Goal: Information Seeking & Learning: Learn about a topic

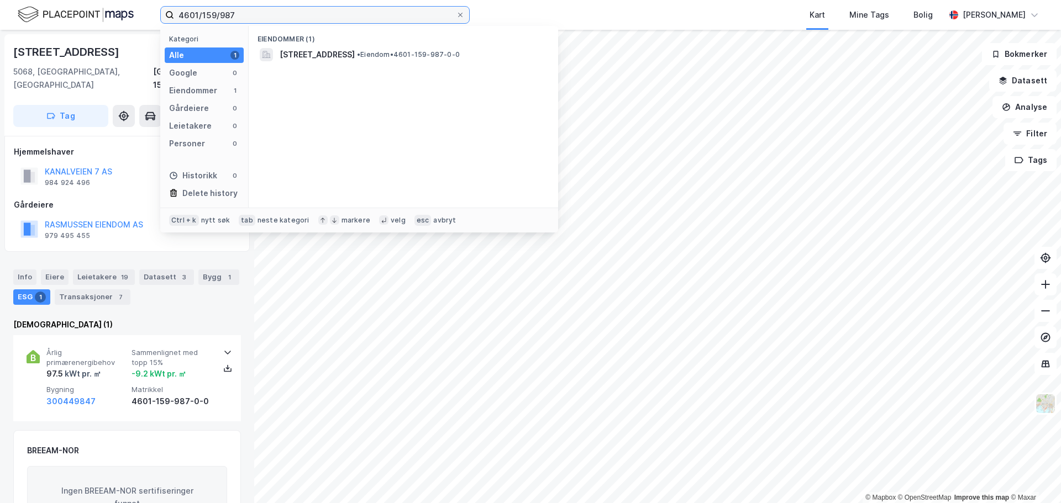
drag, startPoint x: 239, startPoint y: 13, endPoint x: 159, endPoint y: 12, distance: 80.7
click at [159, 12] on div "4601/159/987 Kategori Alle 1 Google 0 Eiendommer 1 Gårdeiere 0 Leietakere 0 Per…" at bounding box center [530, 15] width 1061 height 30
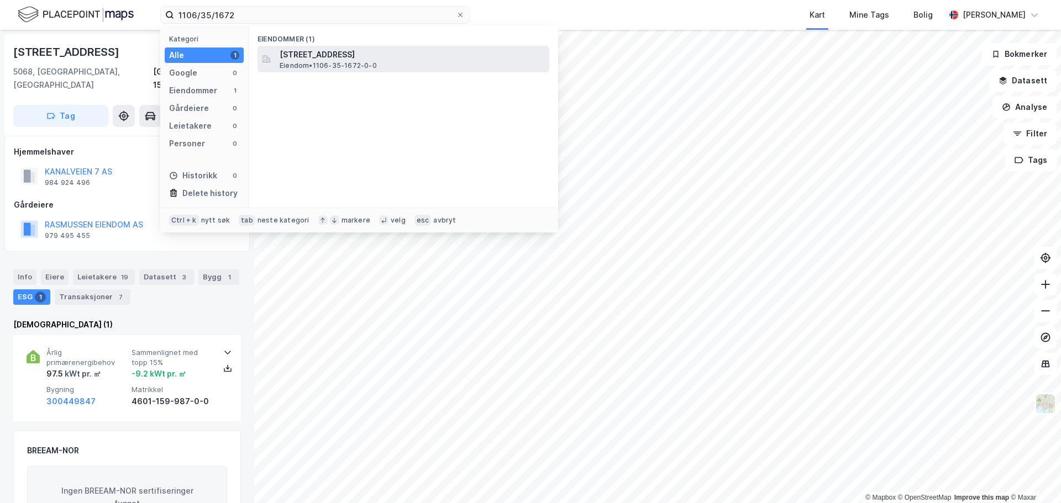
click at [385, 63] on div "[STREET_ADDRESS] Eiendom • 1106-35-1672-0-0" at bounding box center [413, 59] width 267 height 22
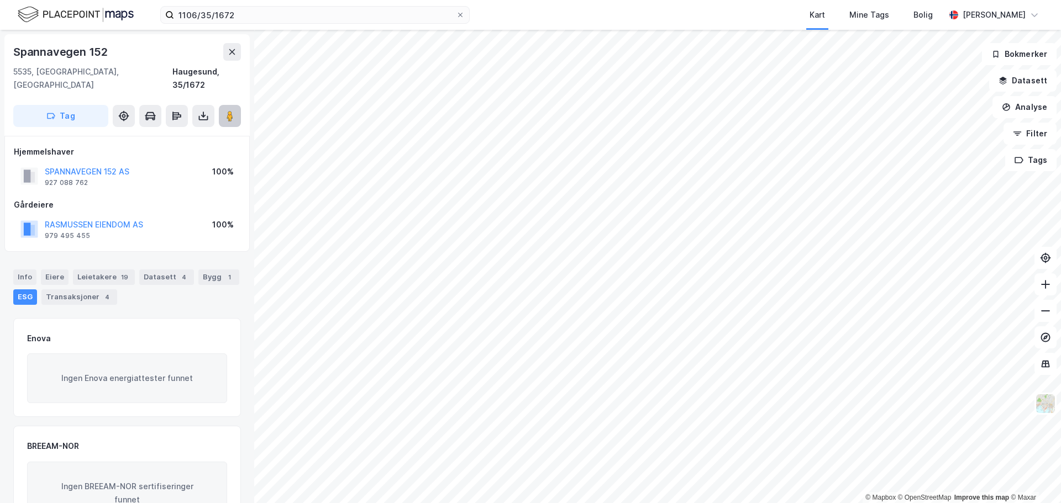
click at [225, 111] on icon at bounding box center [229, 116] width 11 height 11
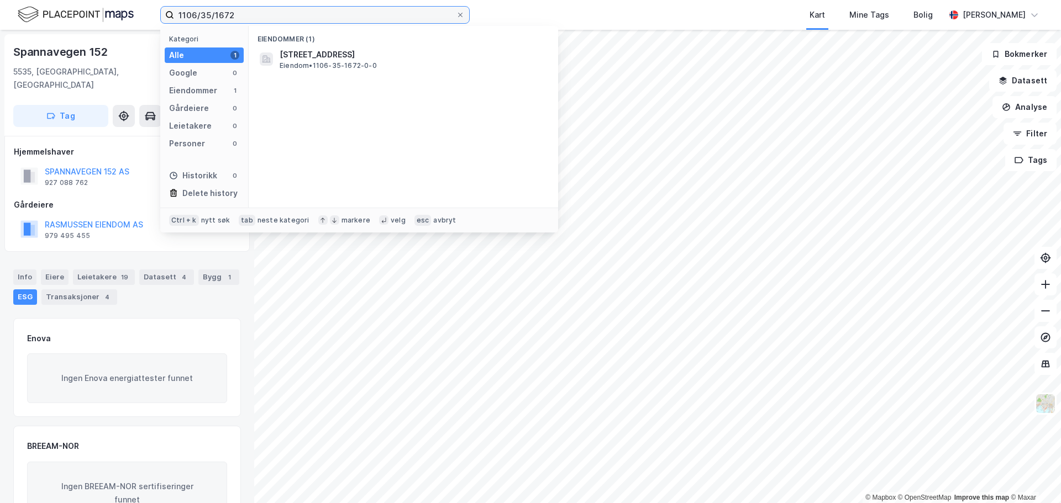
drag, startPoint x: 177, startPoint y: 14, endPoint x: 438, endPoint y: 33, distance: 261.5
click at [429, 24] on div "1106/35/1672 Kategori Alle 1 Google 0 Eiendommer 1 Gårdeiere 0 Leietakere 0 Per…" at bounding box center [314, 15] width 309 height 18
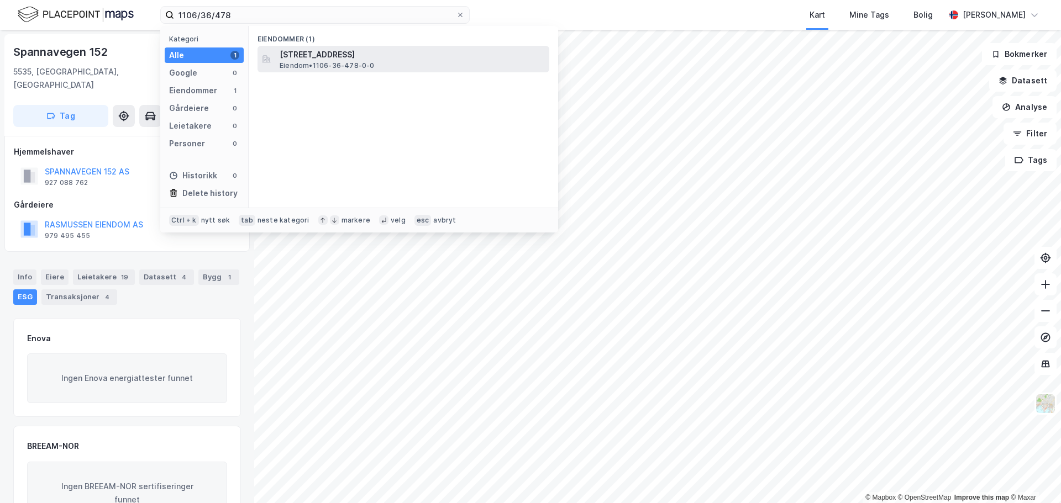
click at [330, 60] on span "[STREET_ADDRESS]" at bounding box center [412, 54] width 265 height 13
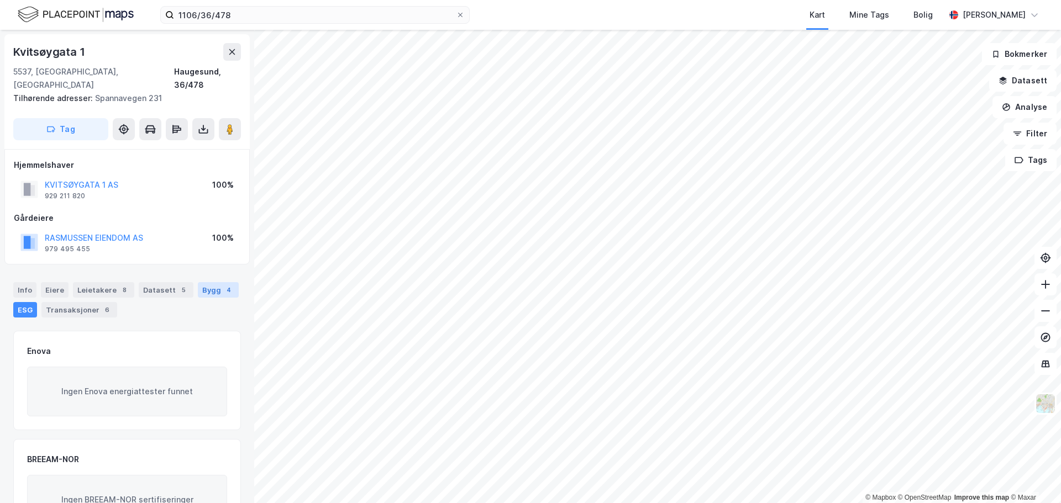
click at [198, 282] on div "Bygg 4" at bounding box center [218, 289] width 41 height 15
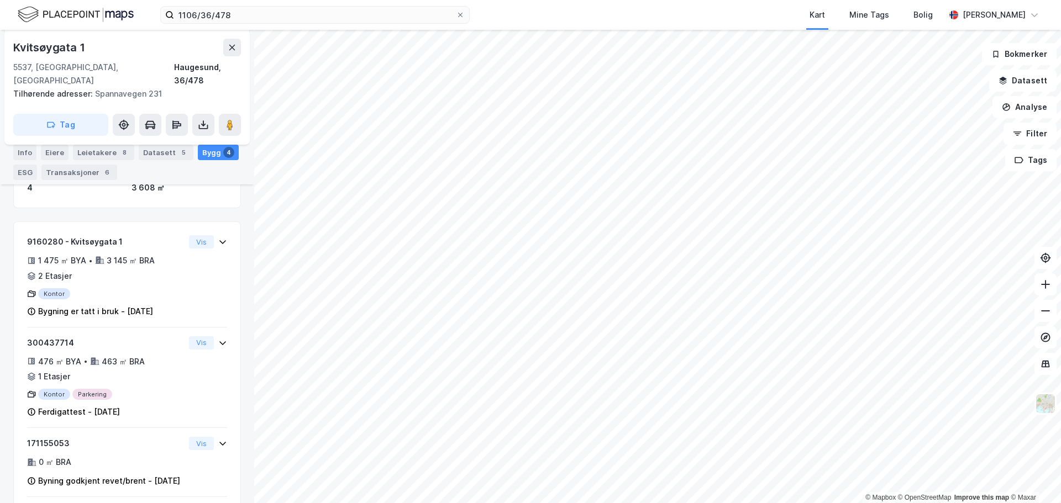
scroll to position [171, 0]
click at [23, 169] on div "ESG" at bounding box center [25, 172] width 24 height 15
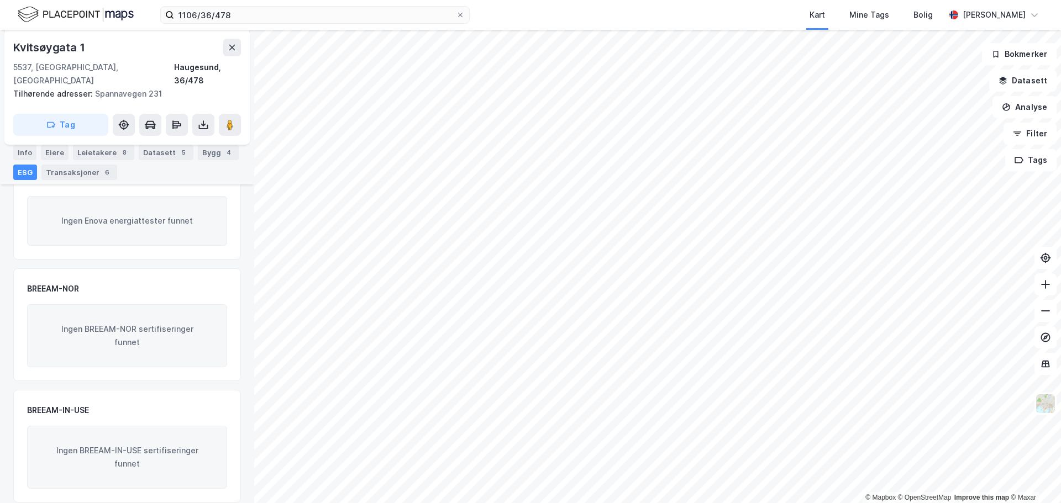
scroll to position [170, 0]
click at [85, 170] on div "Transaksjoner 6" at bounding box center [79, 172] width 76 height 15
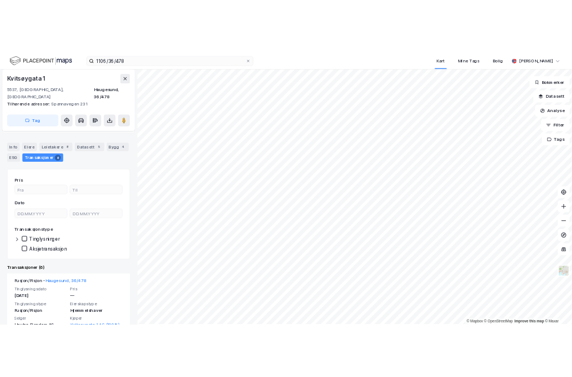
scroll to position [60, 0]
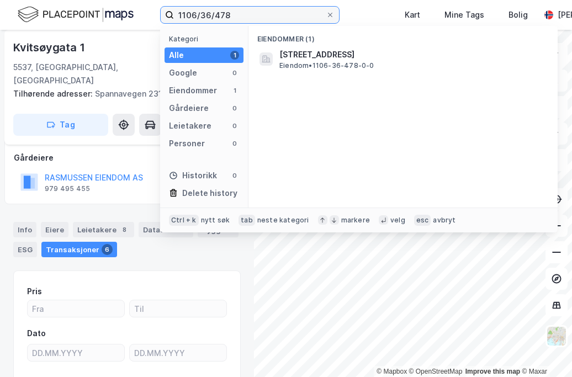
drag, startPoint x: 248, startPoint y: 19, endPoint x: 138, endPoint y: 11, distance: 110.3
click at [138, 11] on div "1106/36/478 Kategori Alle 1 Google 0 Eiendommer 1 Gårdeiere 0 Leietakere 0 Pers…" at bounding box center [286, 15] width 572 height 30
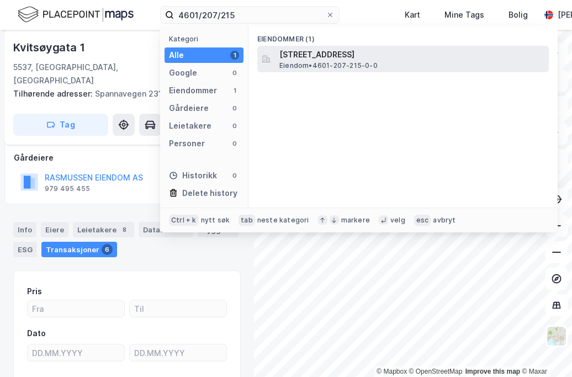
click at [314, 59] on span "[STREET_ADDRESS]" at bounding box center [412, 54] width 265 height 13
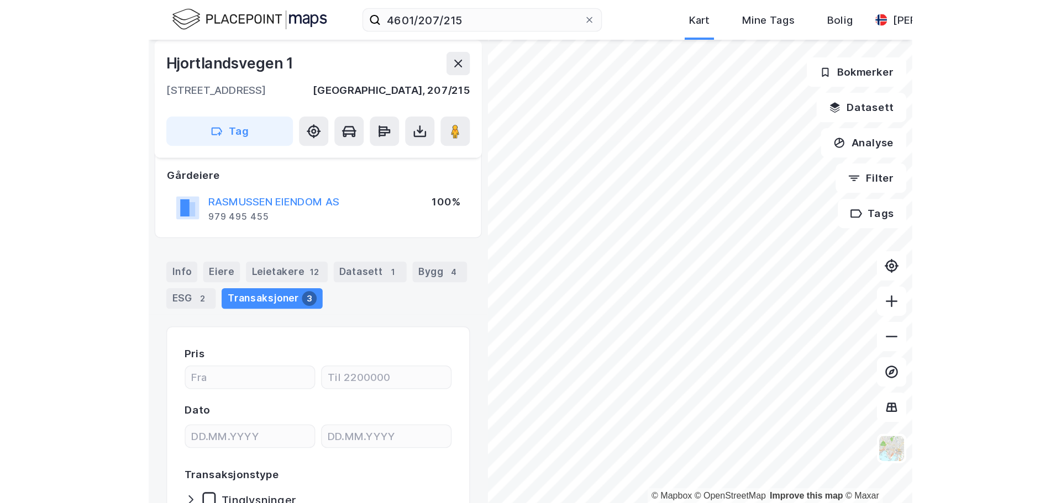
scroll to position [8, 0]
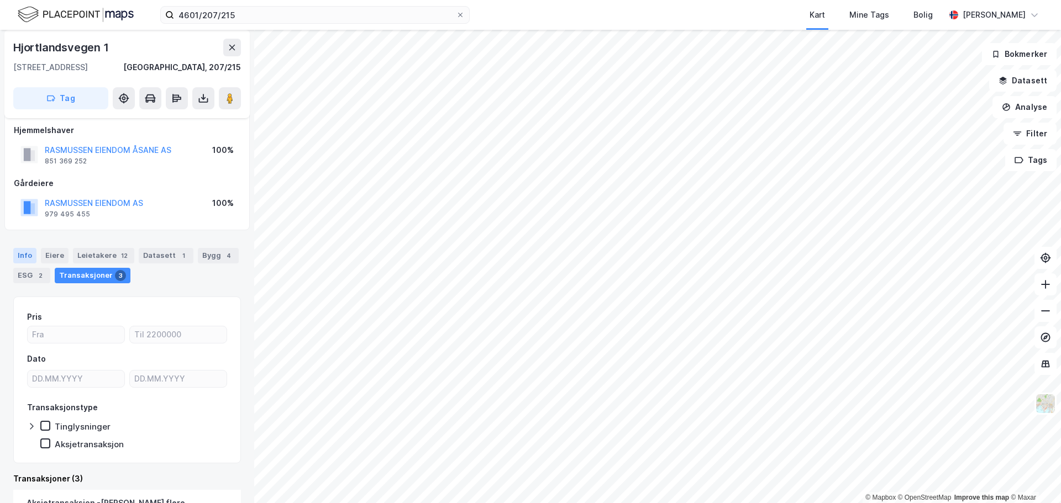
click at [27, 255] on div "Info" at bounding box center [24, 255] width 23 height 15
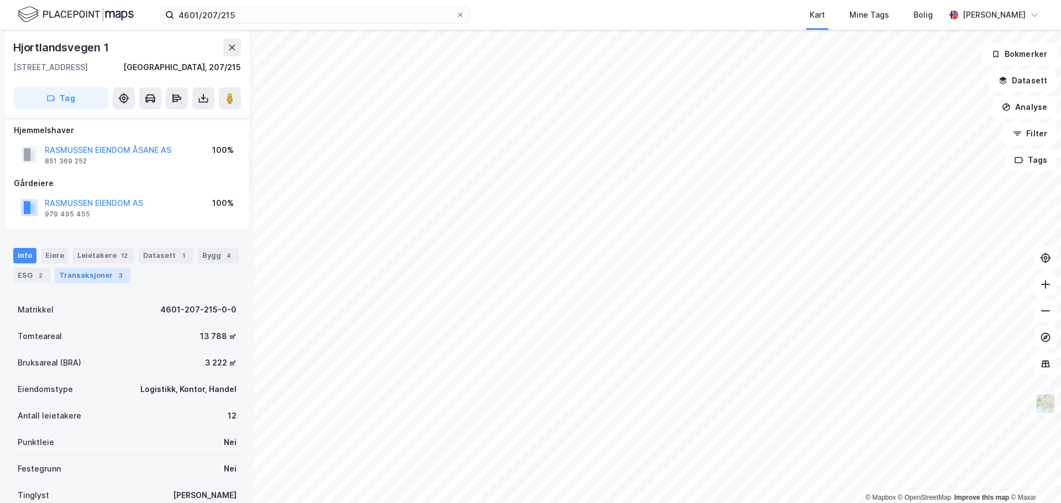
click at [80, 273] on div "Transaksjoner 3" at bounding box center [93, 275] width 76 height 15
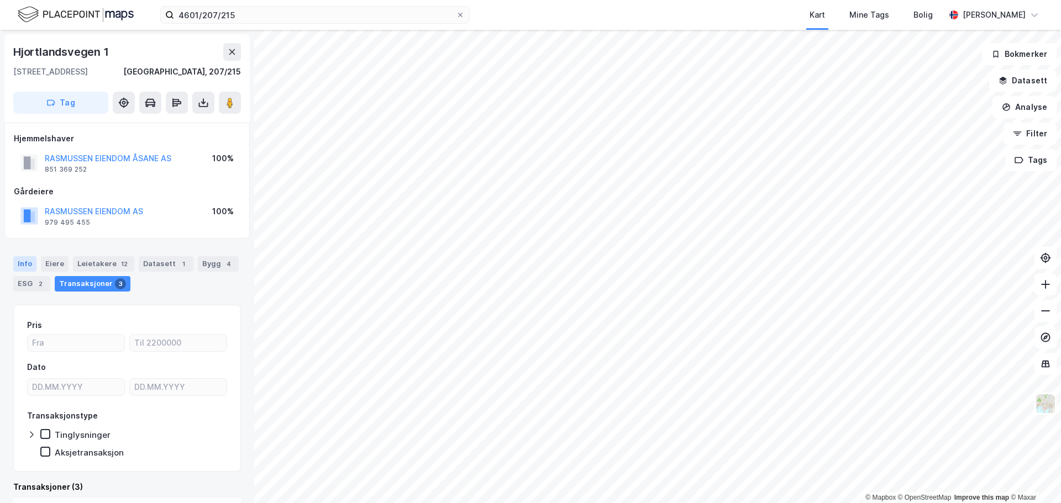
click at [22, 264] on div "Info" at bounding box center [24, 263] width 23 height 15
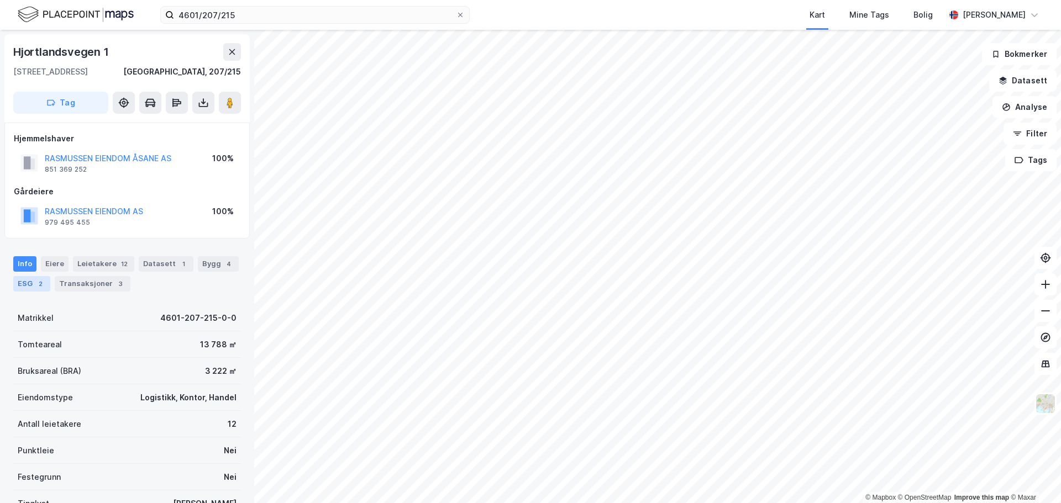
click at [35, 281] on div "2" at bounding box center [40, 283] width 11 height 11
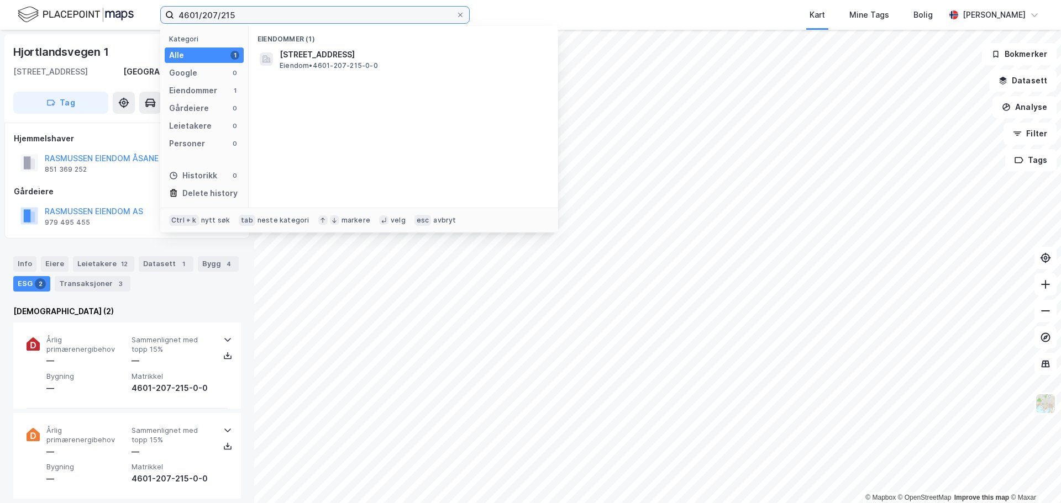
drag, startPoint x: 243, startPoint y: 14, endPoint x: 164, endPoint y: 17, distance: 78.5
click at [164, 17] on label "4601/207/215" at bounding box center [314, 15] width 309 height 18
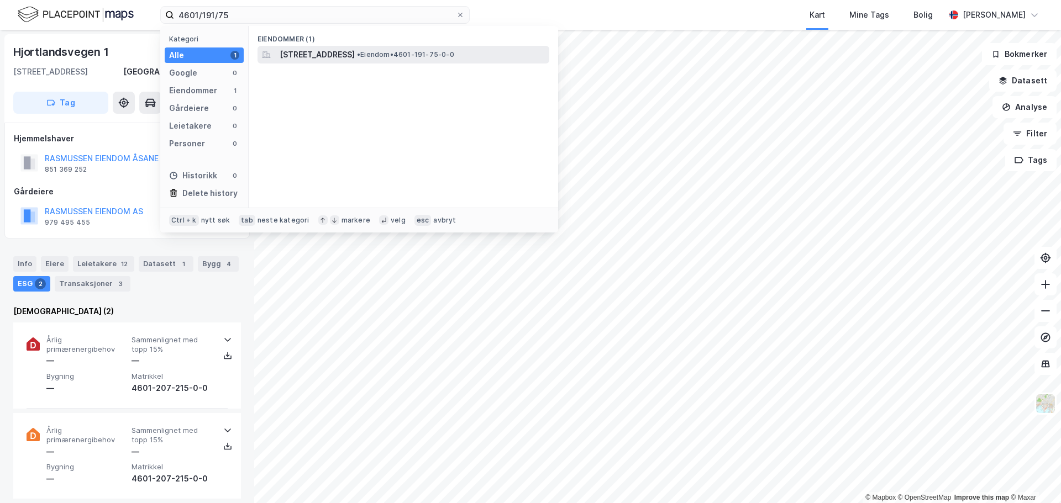
click at [355, 57] on span "[STREET_ADDRESS]" at bounding box center [317, 54] width 75 height 13
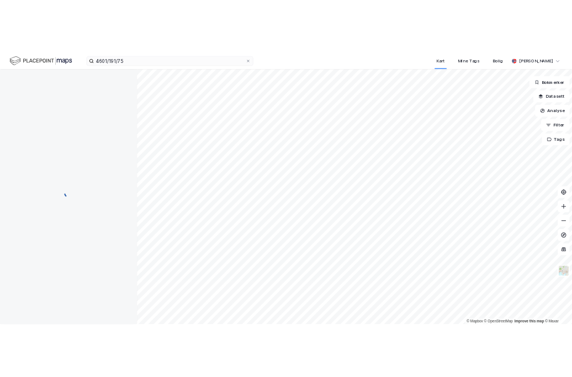
scroll to position [64, 0]
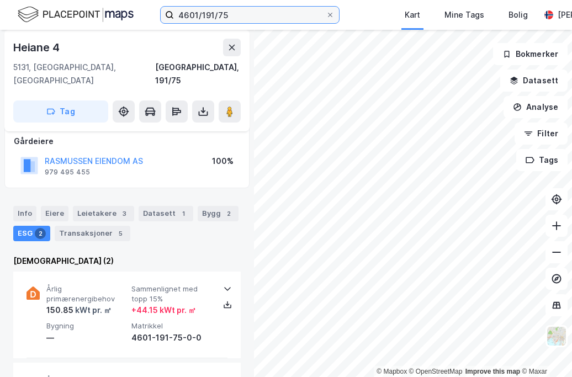
click at [240, 14] on input "4601/191/75" at bounding box center [250, 15] width 152 height 17
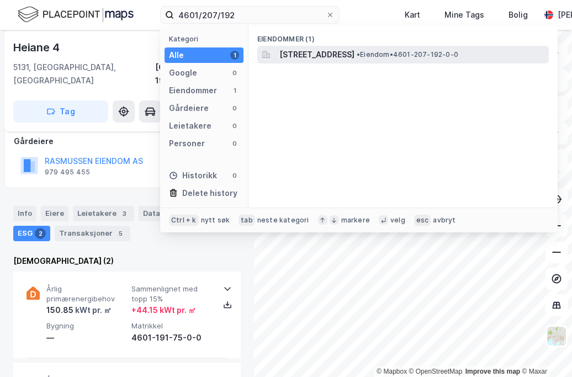
click at [306, 61] on div "[STREET_ADDRESS] • Eiendom • 4601-207-192-0-0" at bounding box center [403, 55] width 292 height 18
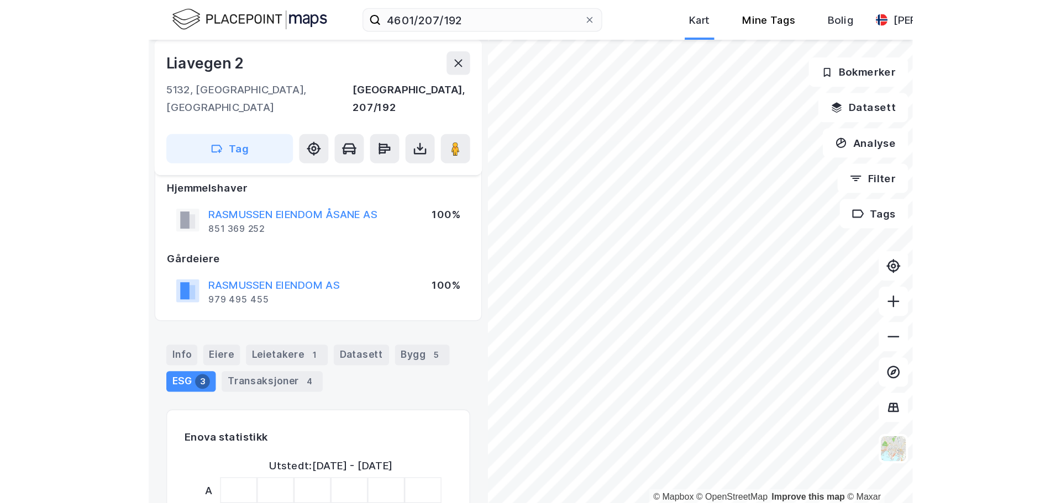
scroll to position [12, 0]
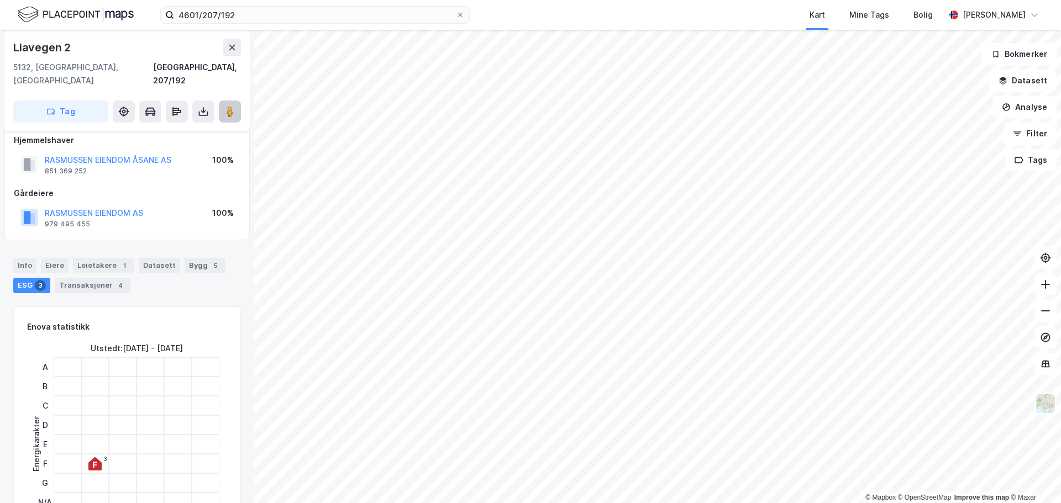
click at [222, 101] on button at bounding box center [230, 112] width 22 height 22
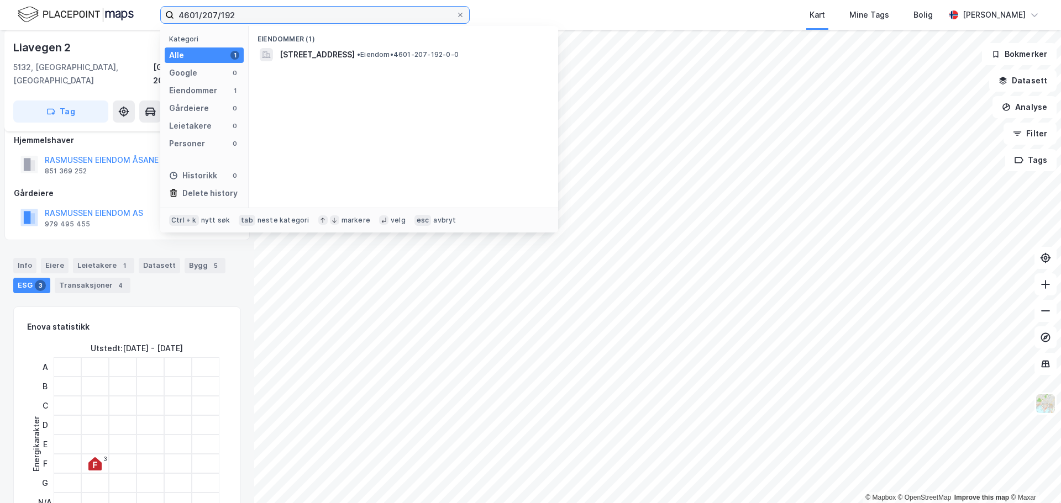
click at [242, 17] on input "4601/207/192" at bounding box center [315, 15] width 282 height 17
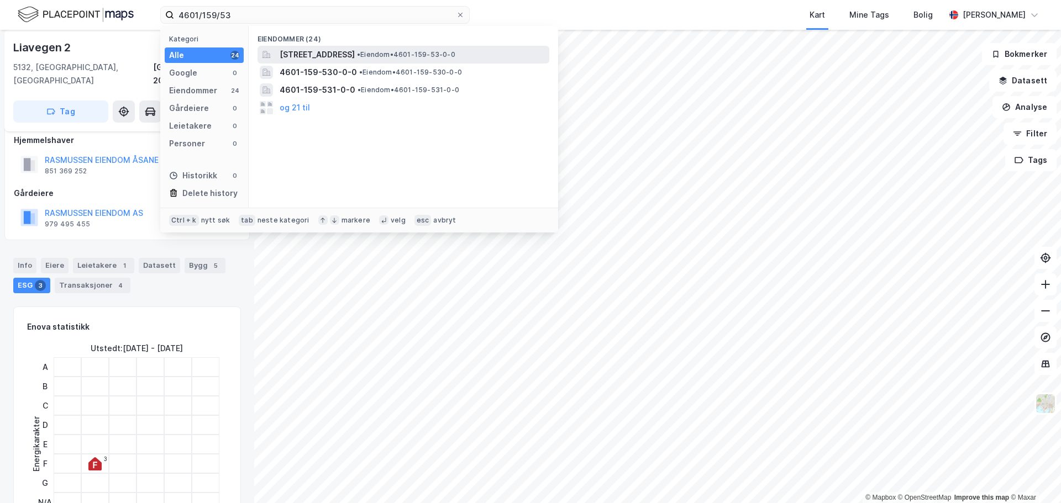
click at [309, 54] on span "[STREET_ADDRESS]" at bounding box center [317, 54] width 75 height 13
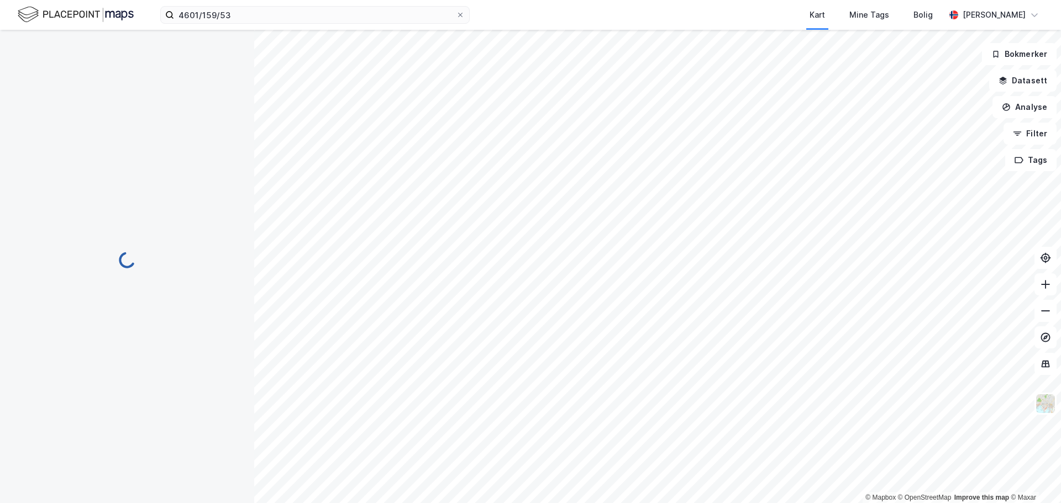
scroll to position [12, 0]
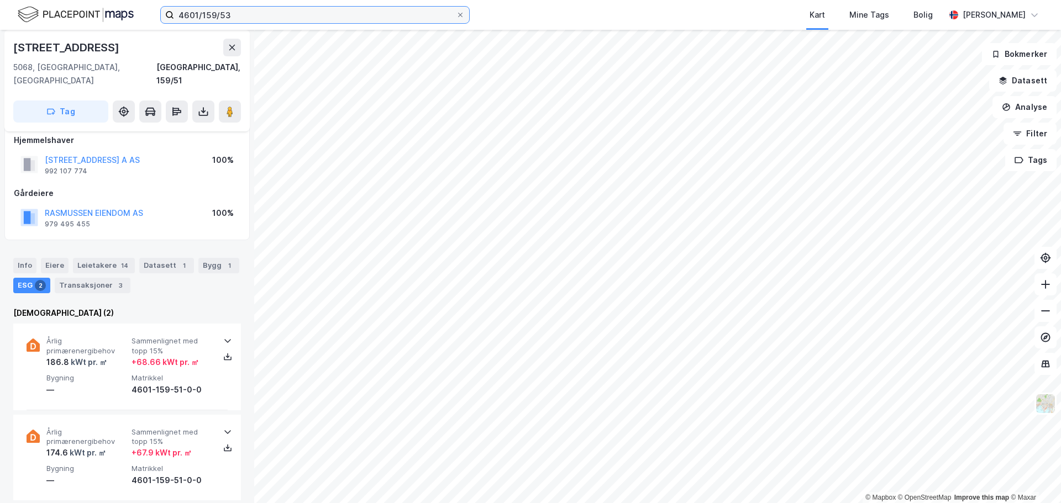
click at [264, 14] on input "4601/159/53" at bounding box center [315, 15] width 282 height 17
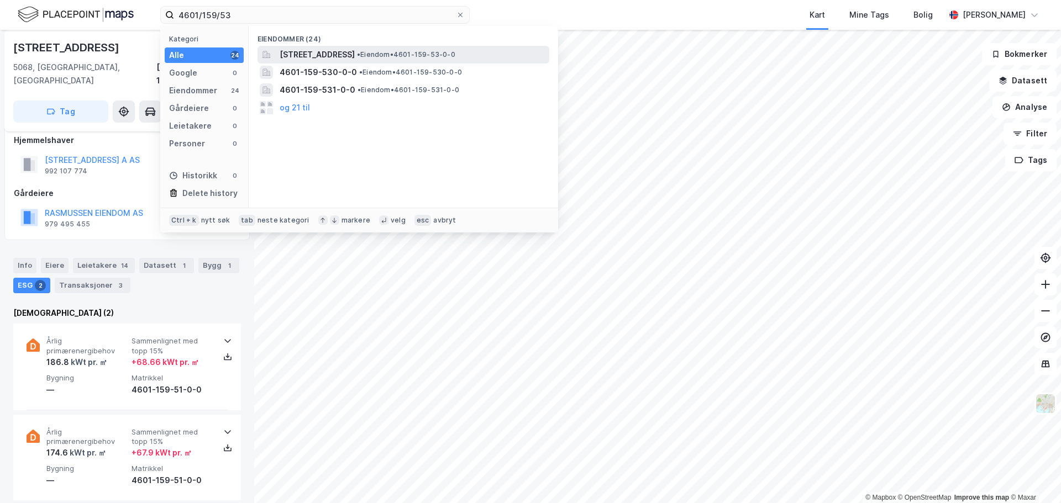
click at [317, 56] on span "[STREET_ADDRESS]" at bounding box center [317, 54] width 75 height 13
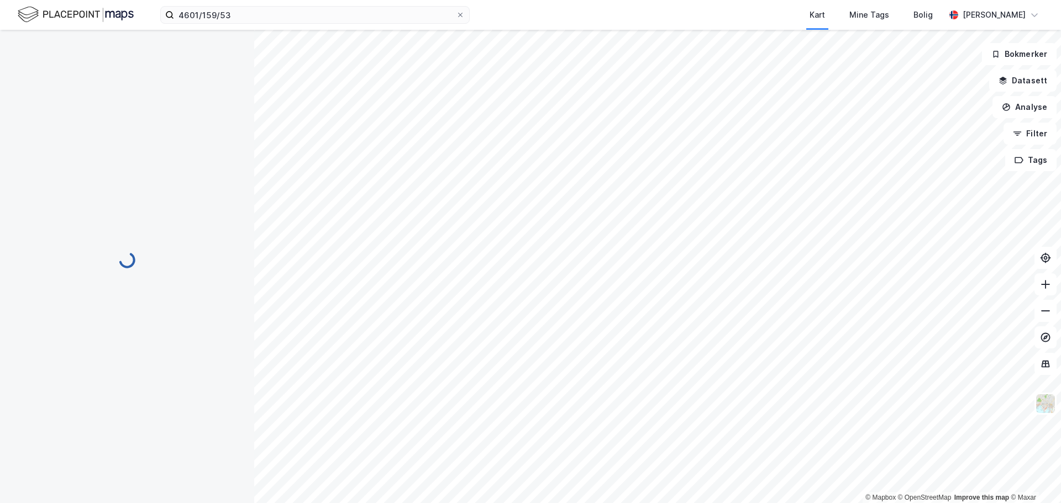
scroll to position [12, 0]
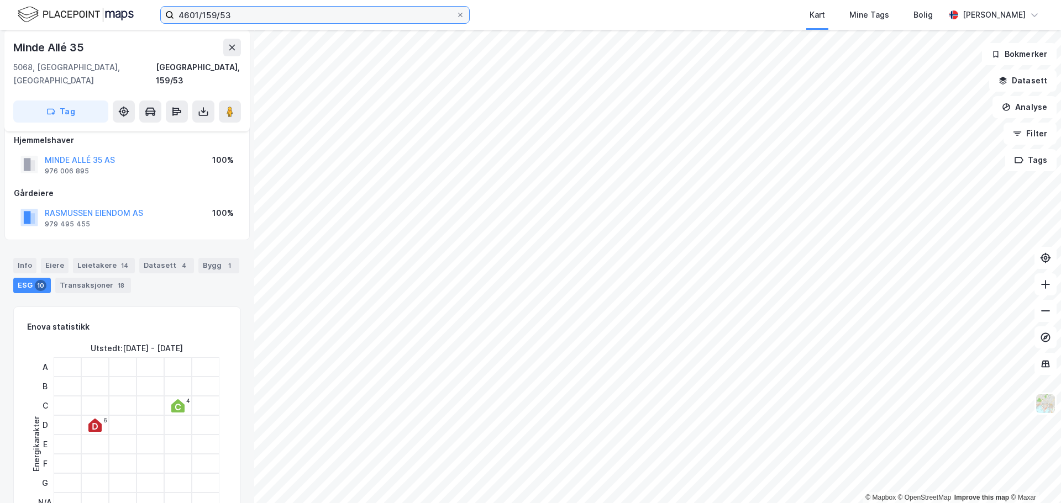
click at [242, 15] on input "4601/159/53" at bounding box center [315, 15] width 282 height 17
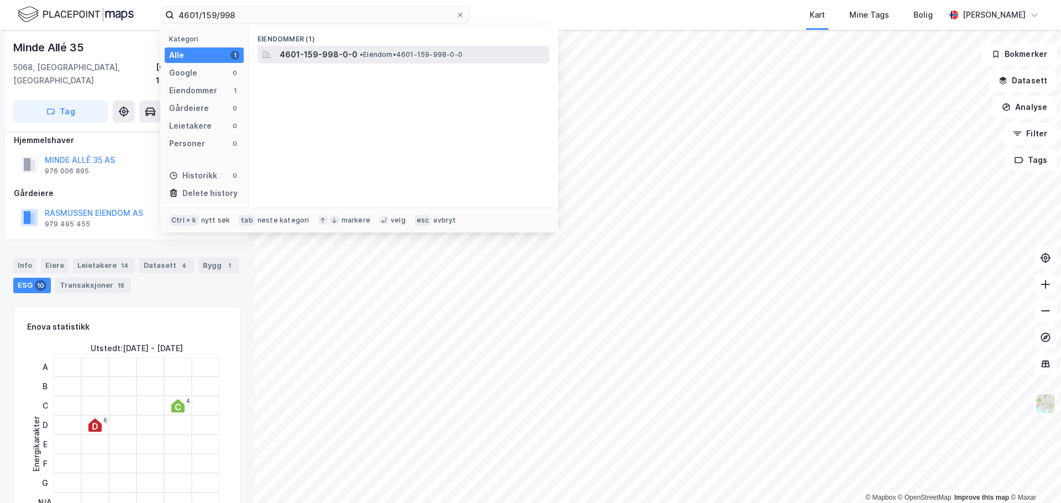
click at [345, 57] on span "4601-159-998-0-0" at bounding box center [319, 54] width 78 height 13
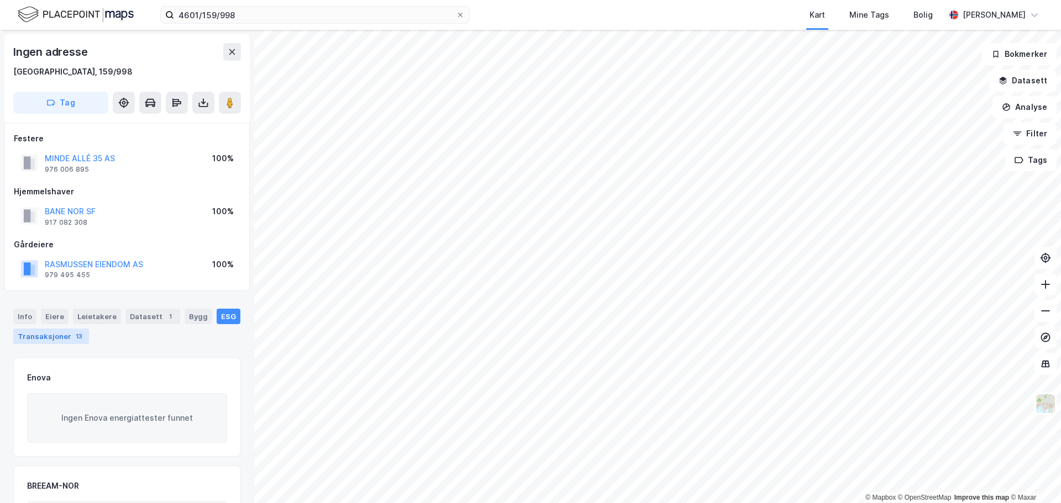
click at [54, 335] on div "Transaksjoner 13" at bounding box center [51, 336] width 76 height 15
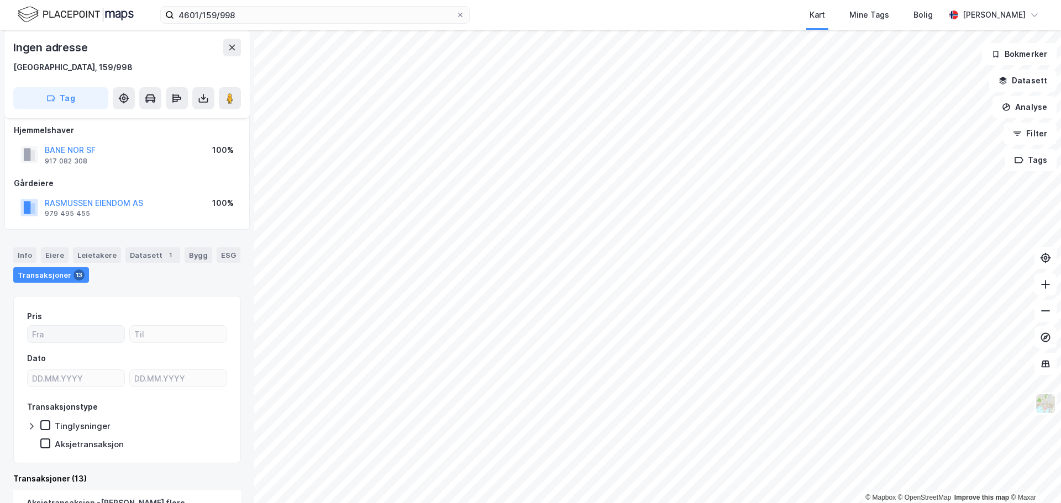
scroll to position [282, 0]
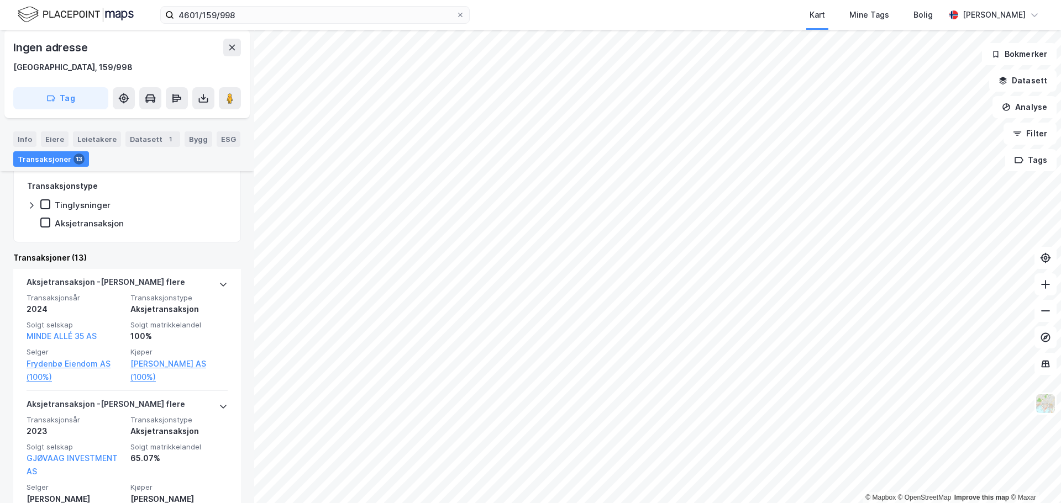
click at [235, 183] on div "Ingen adresse Bergen, 159/998 Tag Festere MINDE ALLÉ 35 AS 976 006 895 100% Hje…" at bounding box center [127, 266] width 254 height 473
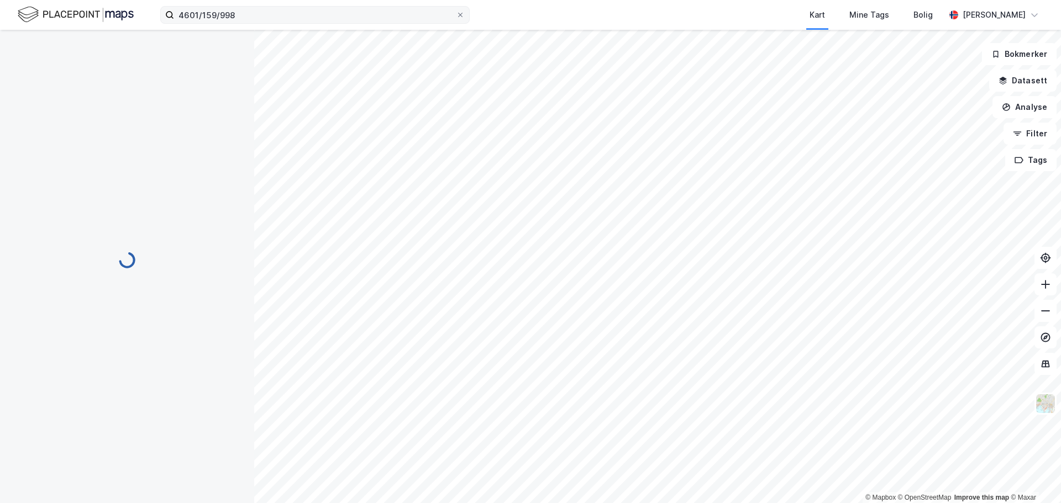
scroll to position [8, 0]
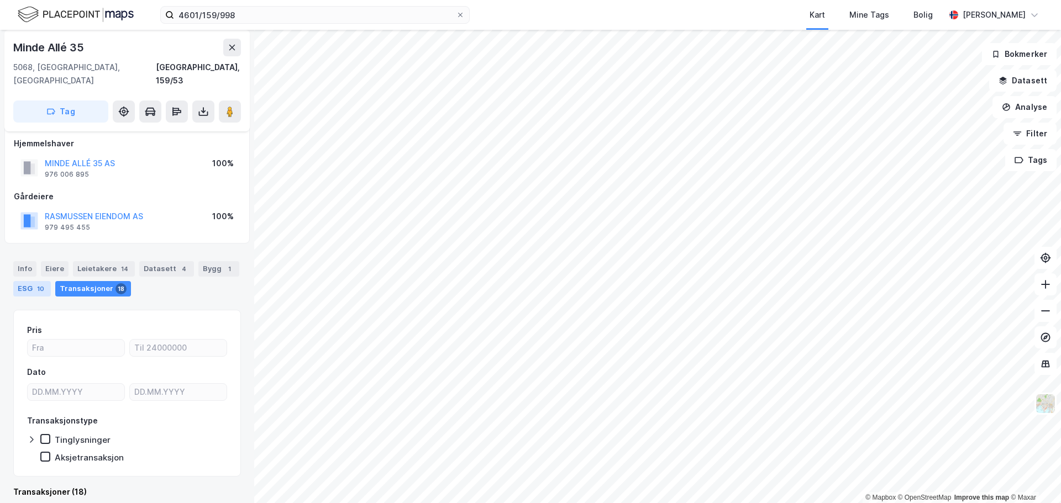
click at [33, 281] on div "ESG 10" at bounding box center [32, 288] width 38 height 15
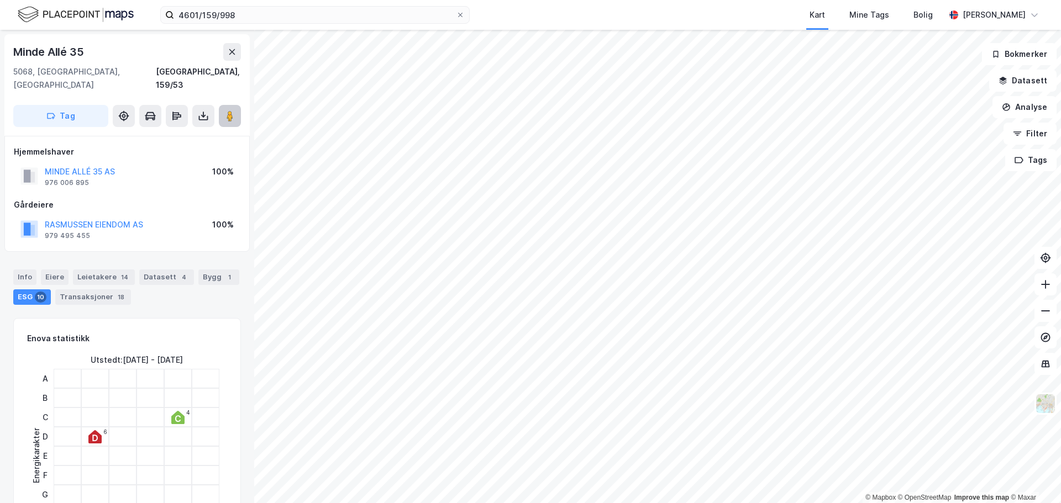
click at [223, 105] on button at bounding box center [230, 116] width 22 height 22
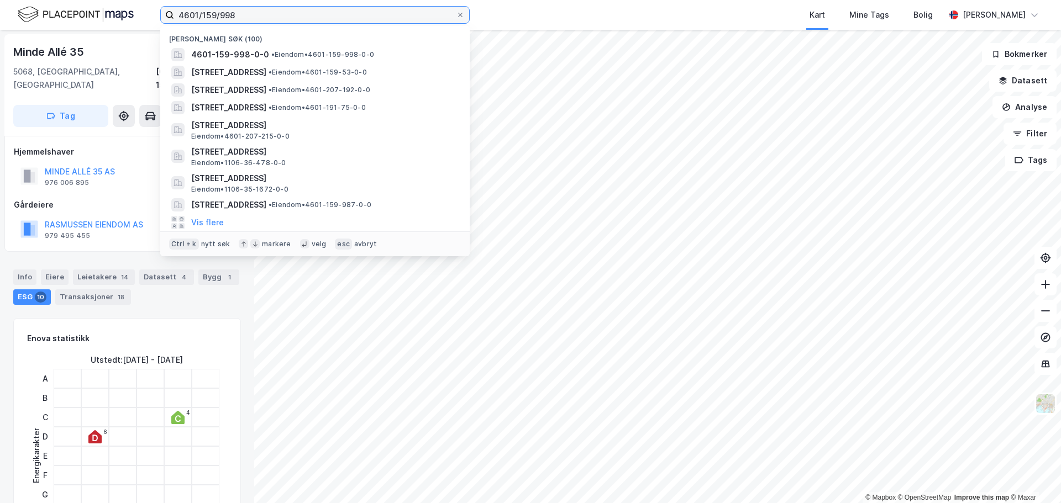
drag, startPoint x: 261, startPoint y: 17, endPoint x: 115, endPoint y: 15, distance: 145.3
click at [115, 15] on div "4601/159/998 Nylige søk [PHONE_NUMBER] • Eiendom • 4601-159-998-0-0 [STREET_ADD…" at bounding box center [530, 15] width 1061 height 30
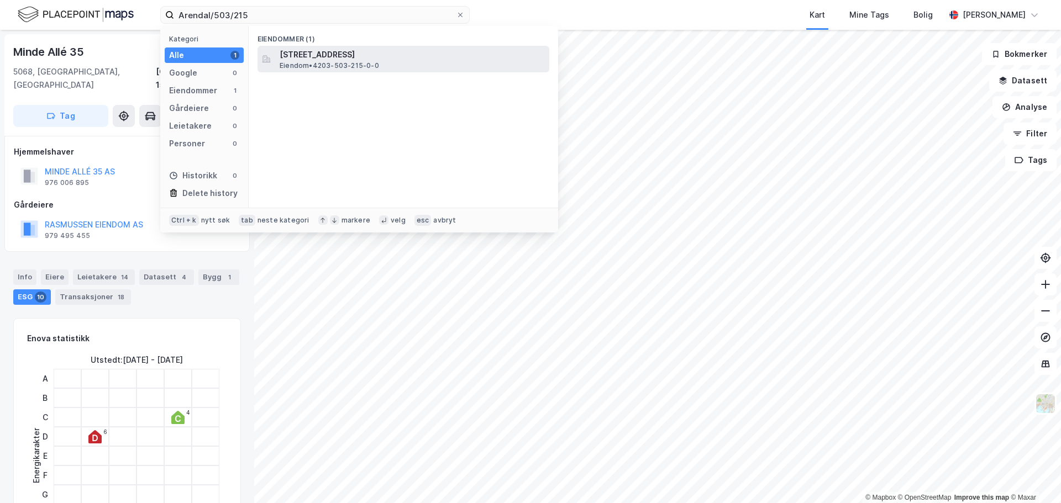
click at [298, 55] on span "[STREET_ADDRESS]" at bounding box center [412, 54] width 265 height 13
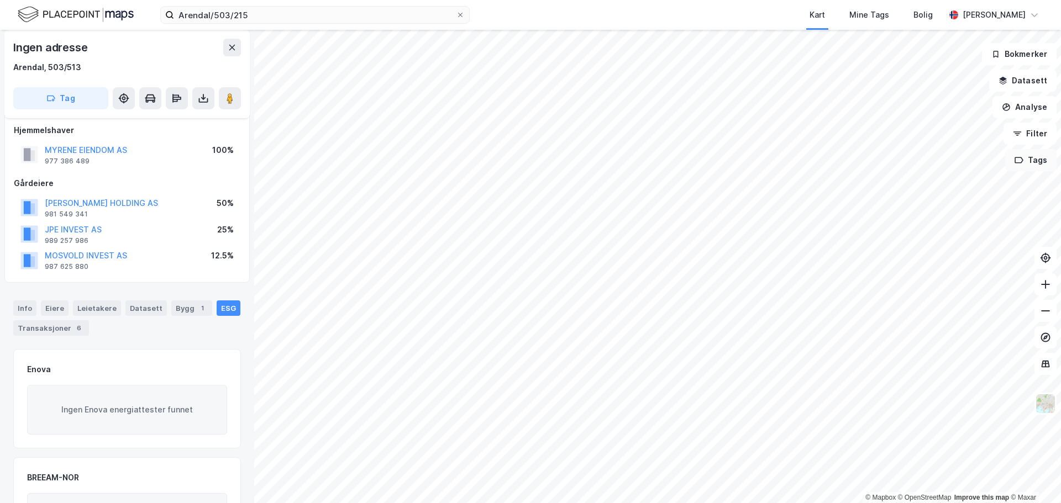
scroll to position [8, 0]
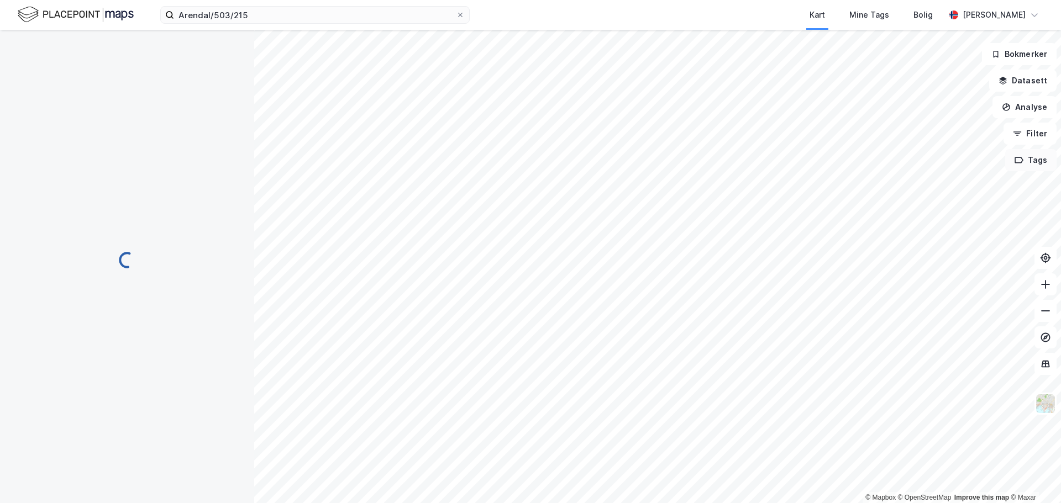
scroll to position [8, 0]
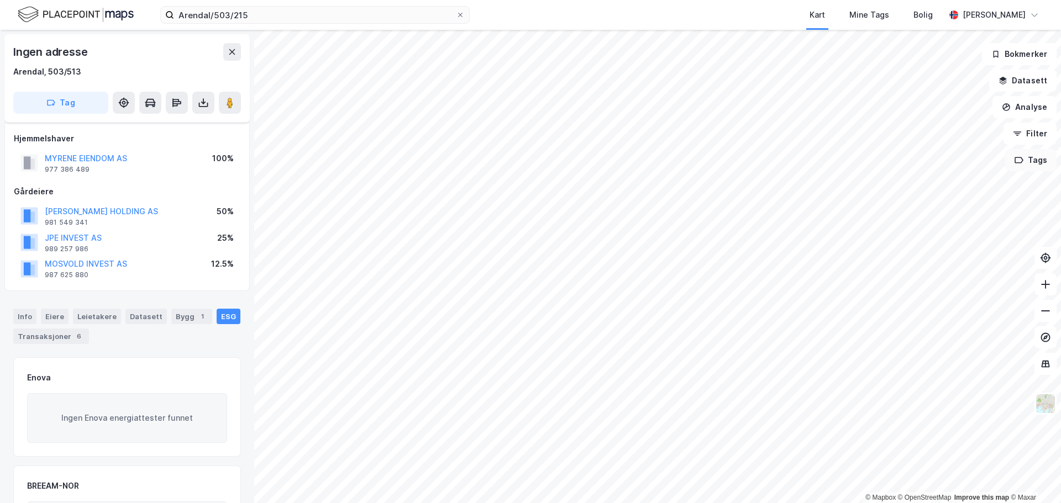
scroll to position [8, 0]
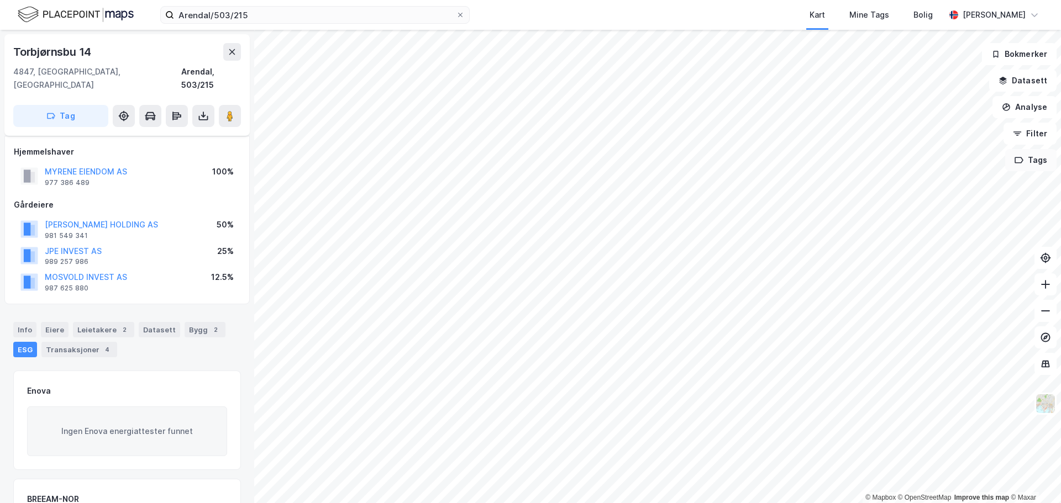
scroll to position [8, 0]
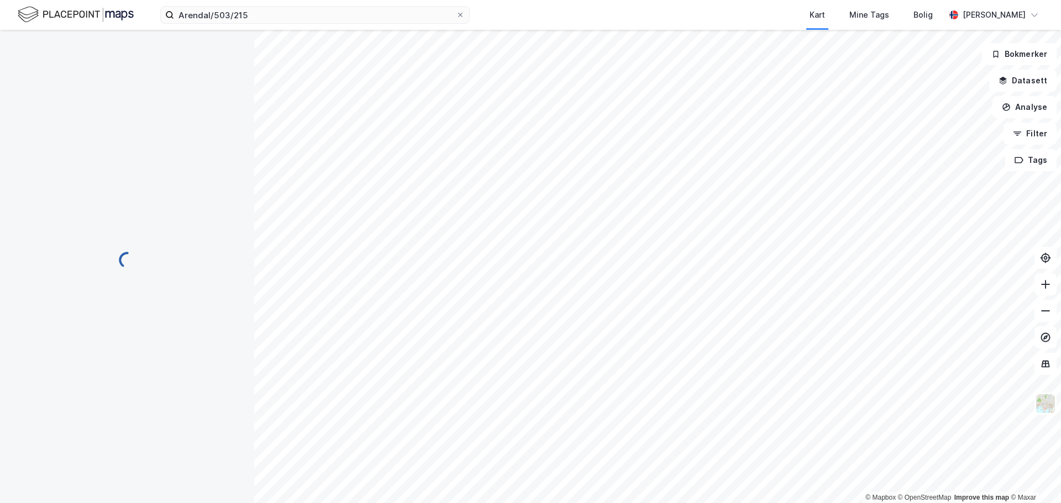
scroll to position [8, 0]
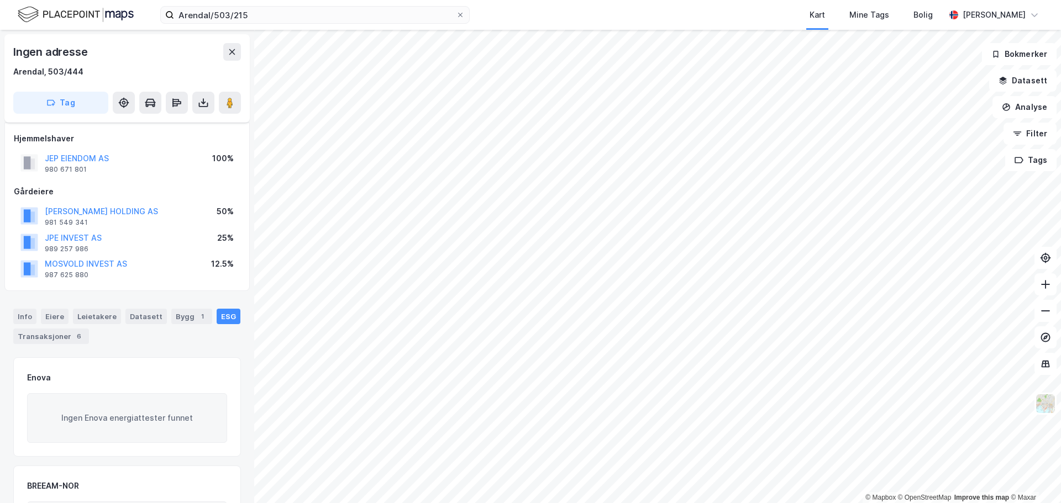
scroll to position [8, 0]
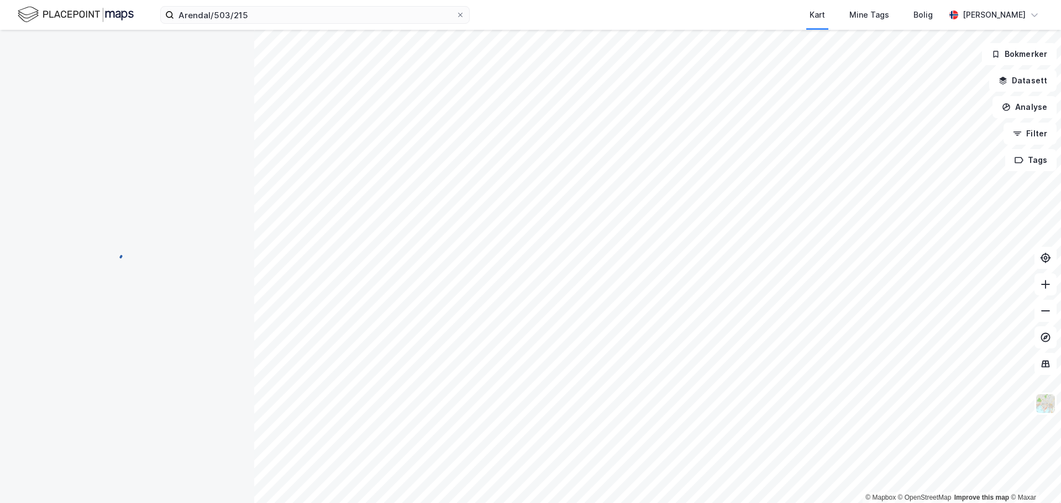
scroll to position [8, 0]
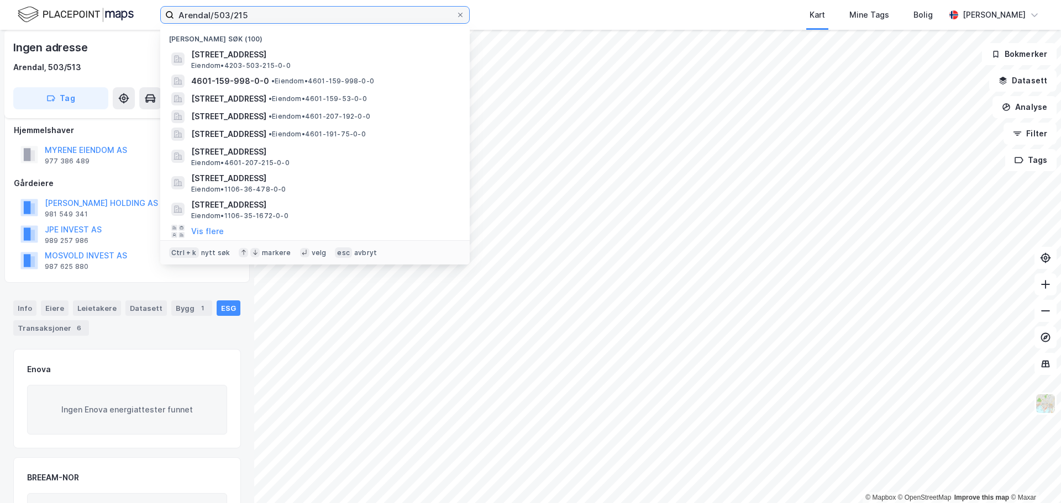
drag, startPoint x: 254, startPoint y: 12, endPoint x: 29, endPoint y: -3, distance: 224.8
click at [29, 0] on html "Arendal/503/215 Nylige søk (100) [STREET_ADDRESS], ARENDAL Eiendom • 4203-503-2…" at bounding box center [530, 251] width 1061 height 503
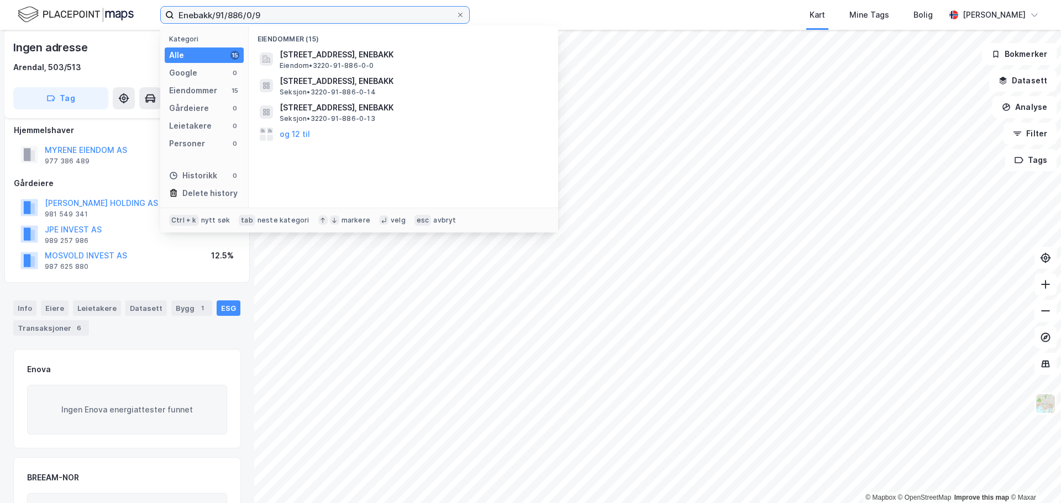
type input "Enebakk/91/886/0/9"
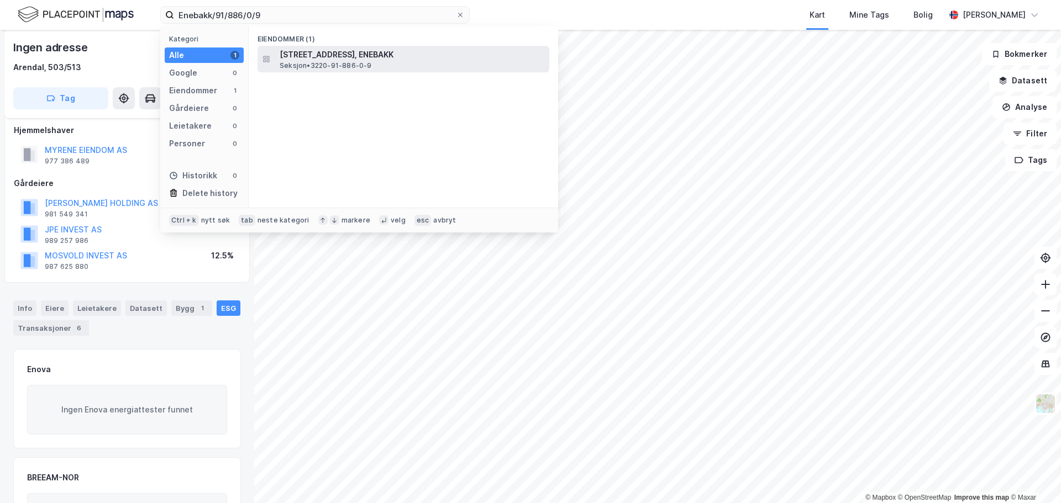
click at [376, 57] on span "[STREET_ADDRESS], ENEBAKK" at bounding box center [412, 54] width 265 height 13
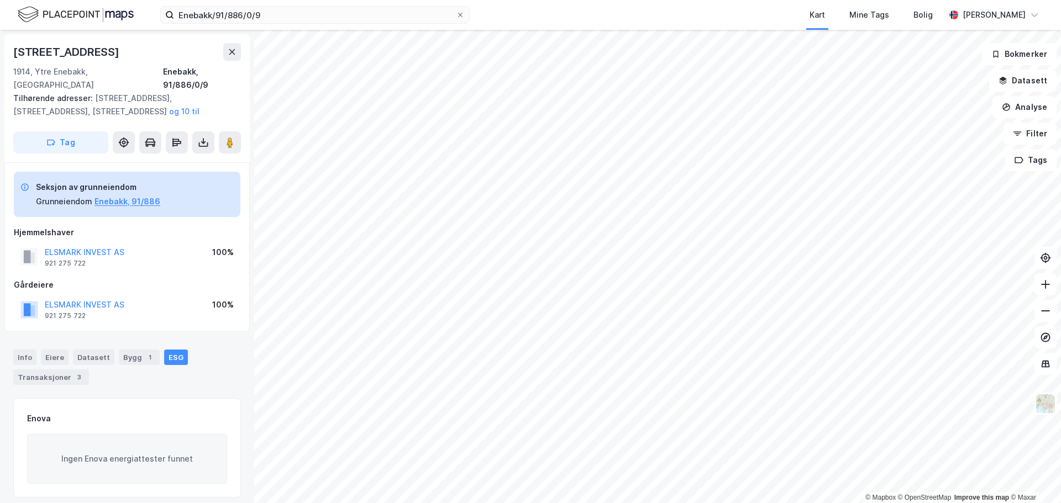
click at [0, 0] on button "og 10 til" at bounding box center [0, 0] width 0 height 0
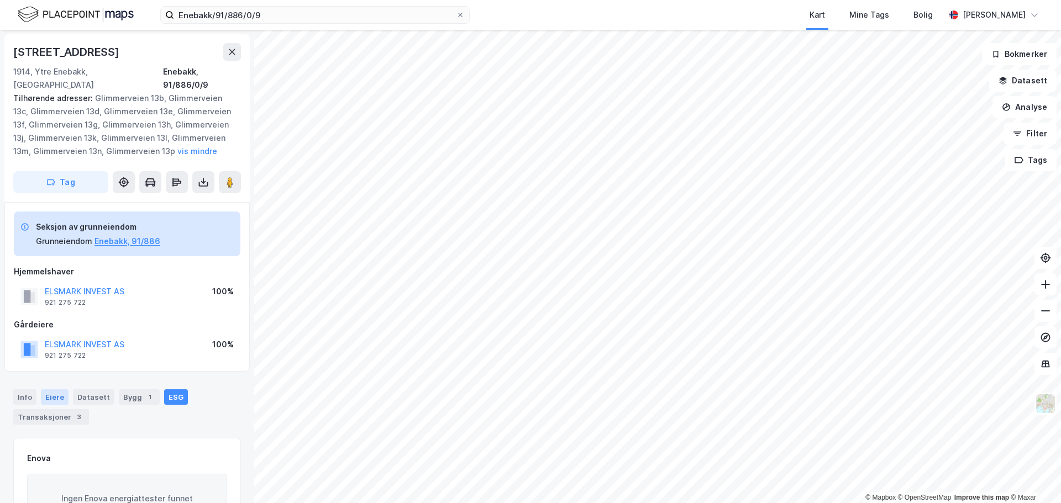
click at [50, 390] on div "Eiere" at bounding box center [55, 397] width 28 height 15
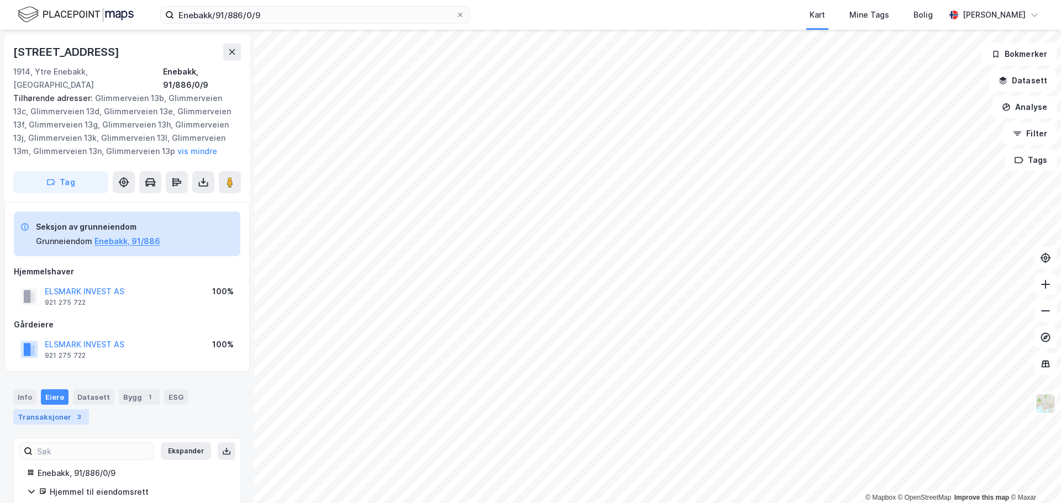
click at [61, 409] on div "Transaksjoner 3" at bounding box center [51, 416] width 76 height 15
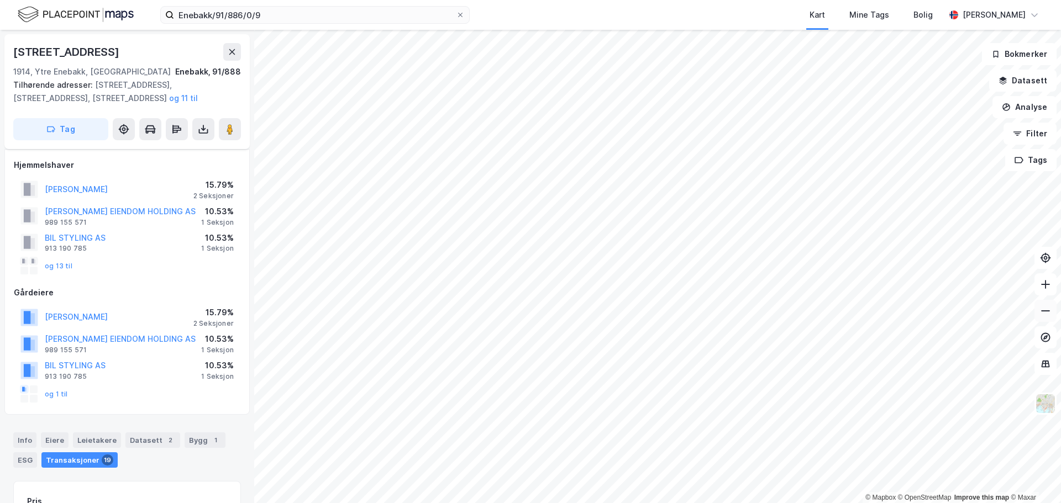
scroll to position [24, 0]
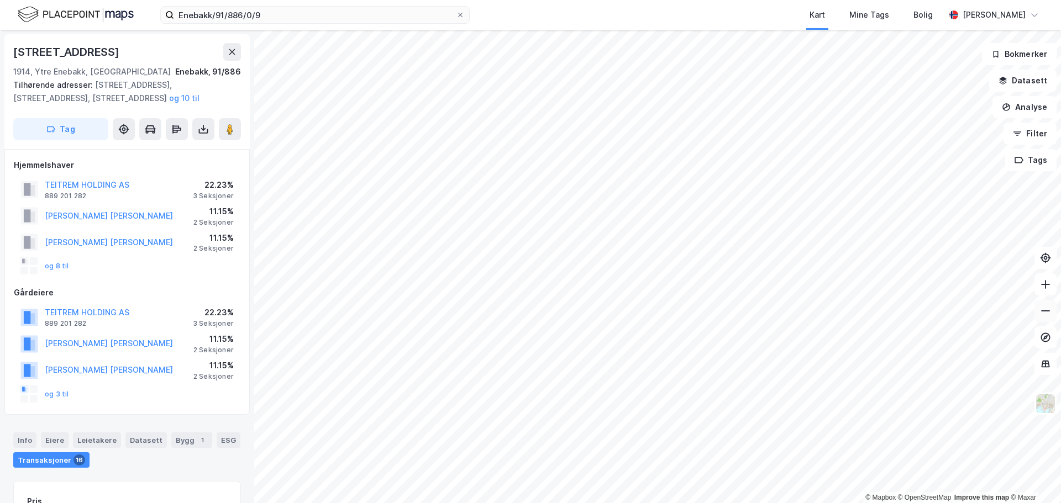
scroll to position [24, 0]
